Goal: Task Accomplishment & Management: Use online tool/utility

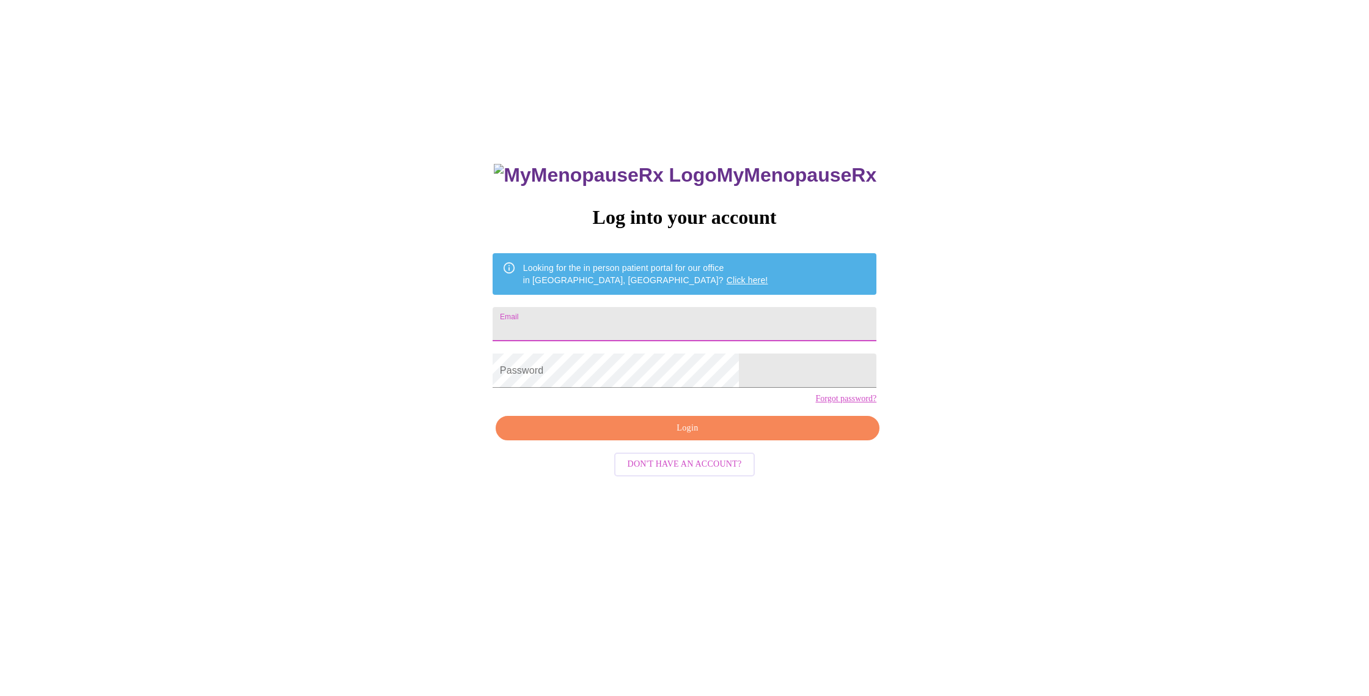
click at [608, 320] on input "Email" at bounding box center [685, 324] width 384 height 34
type input "Lysolgal@aol.com"
click at [716, 436] on span "Login" at bounding box center [688, 427] width 356 height 15
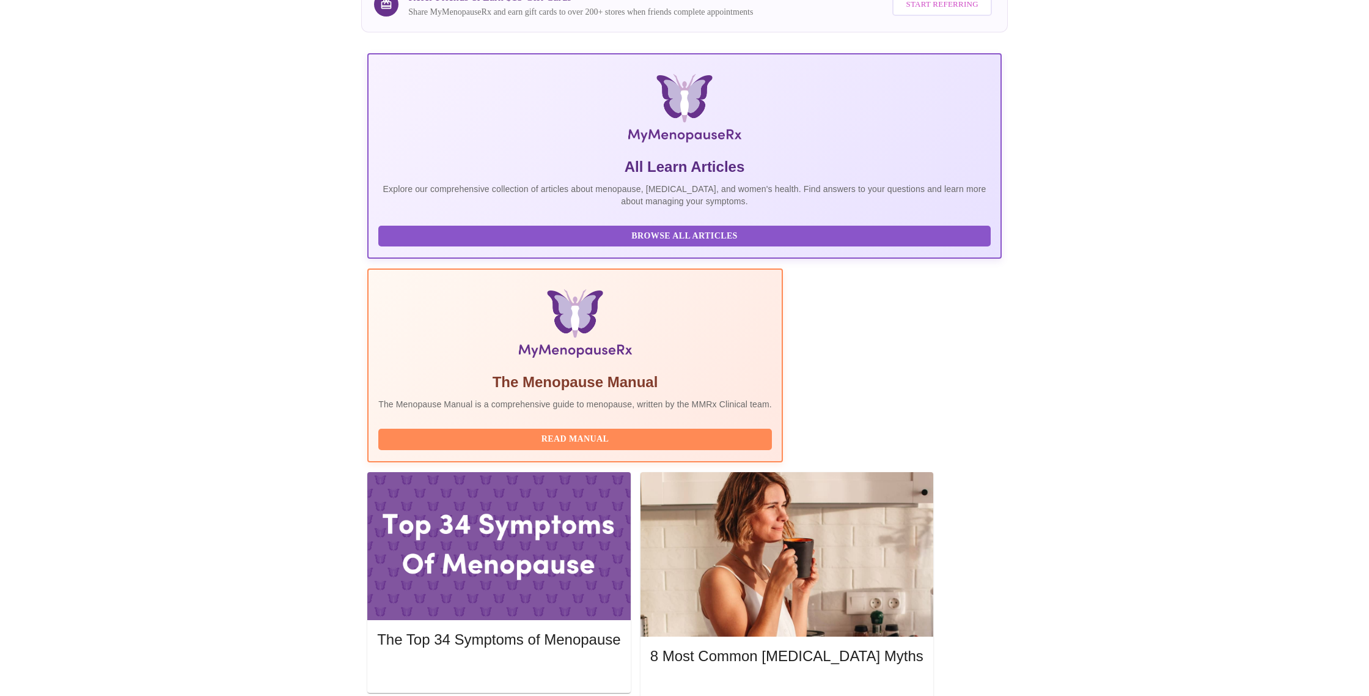
scroll to position [122, 0]
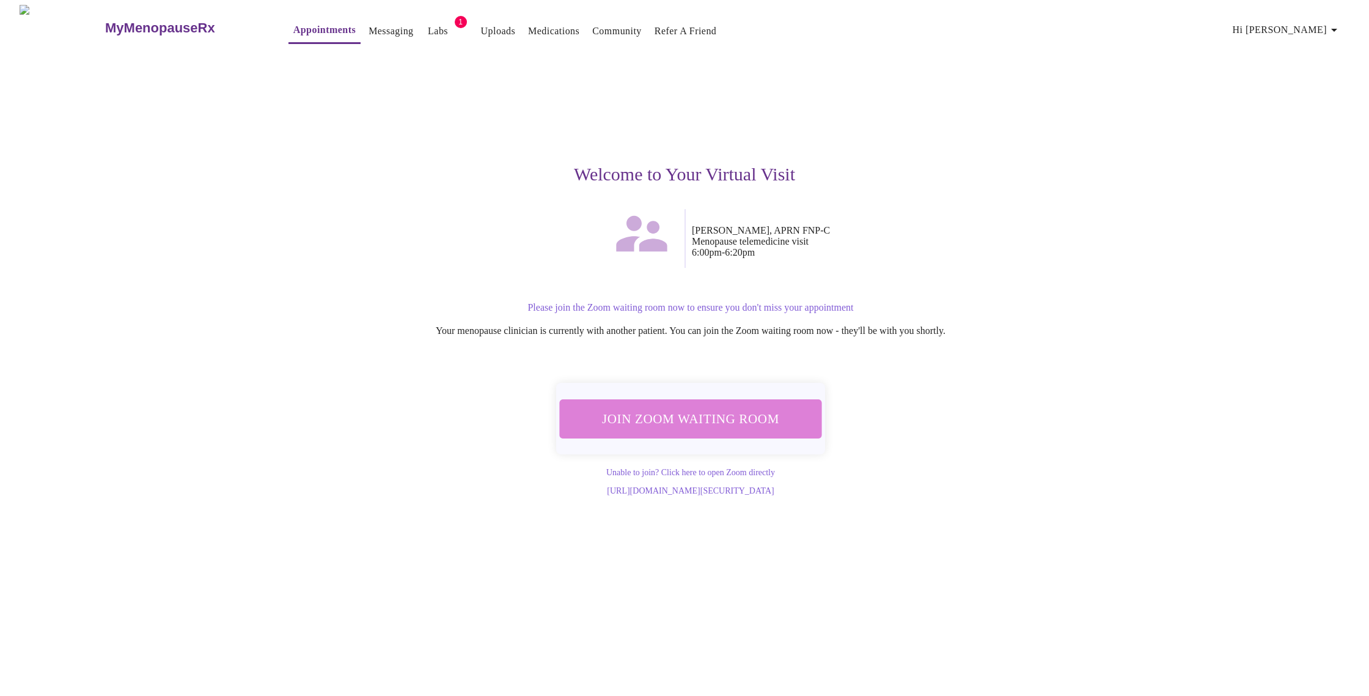
click at [779, 423] on span "Join Zoom Waiting Room" at bounding box center [691, 418] width 230 height 23
